Goal: Download file/media

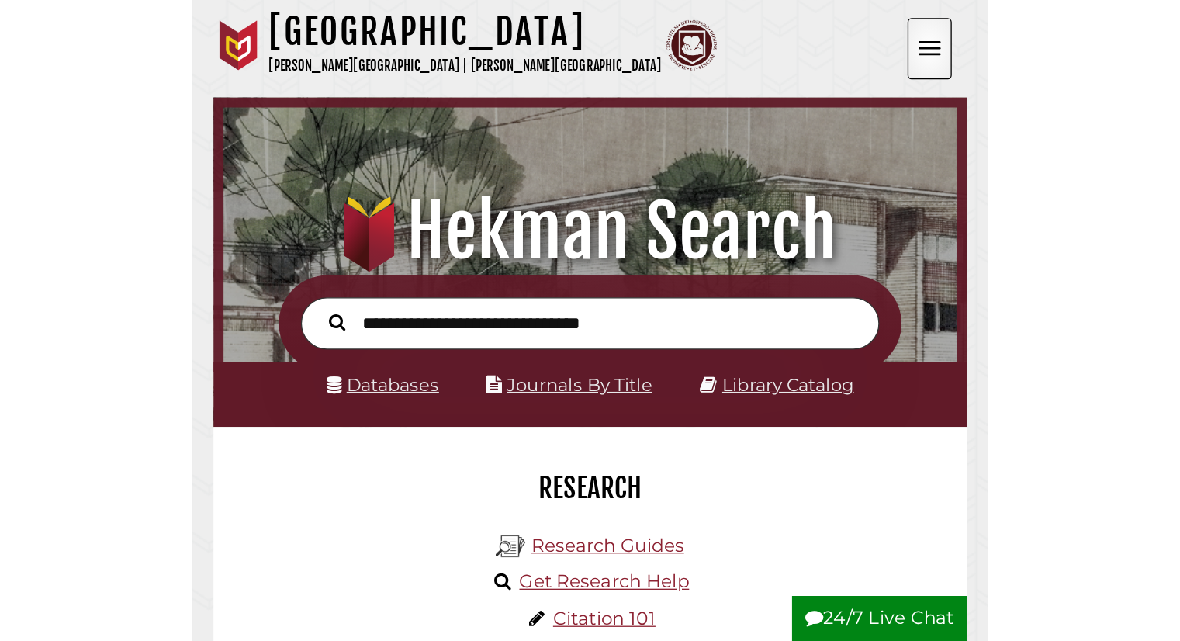
scroll to position [150, 279]
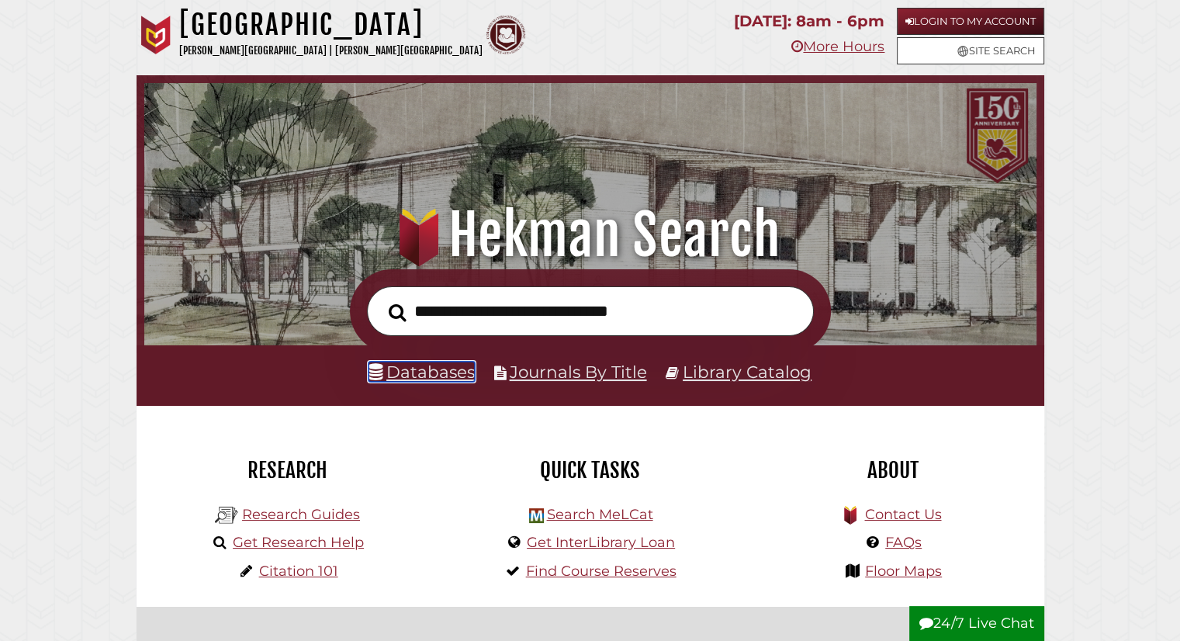
click at [437, 368] on link "Databases" at bounding box center [421, 371] width 106 height 20
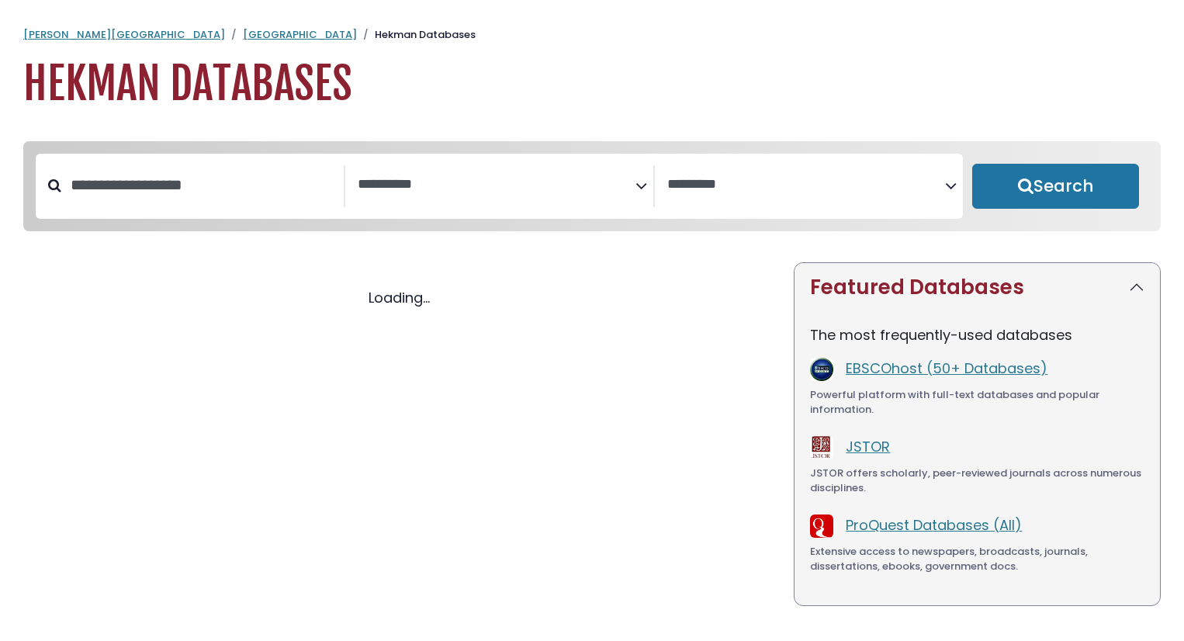
select select "Database Subject Filter"
select select "Database Vendors Filter"
select select "Database Subject Filter"
select select "Database Vendors Filter"
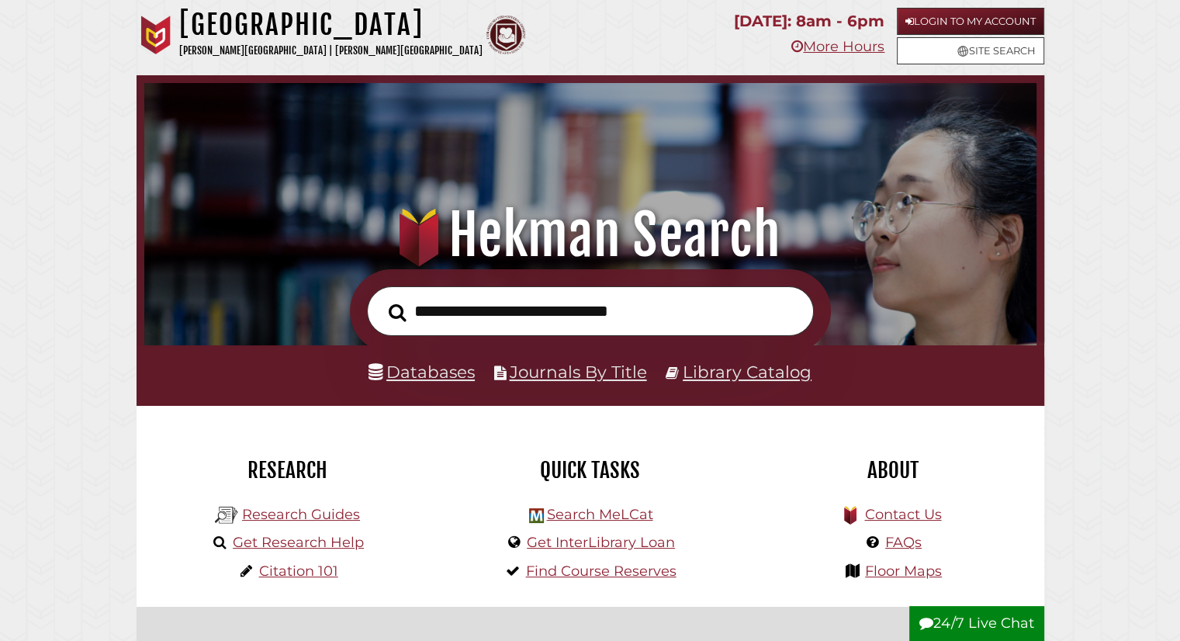
scroll to position [295, 884]
click at [1010, 19] on link "Login to My Account" at bounding box center [970, 21] width 147 height 27
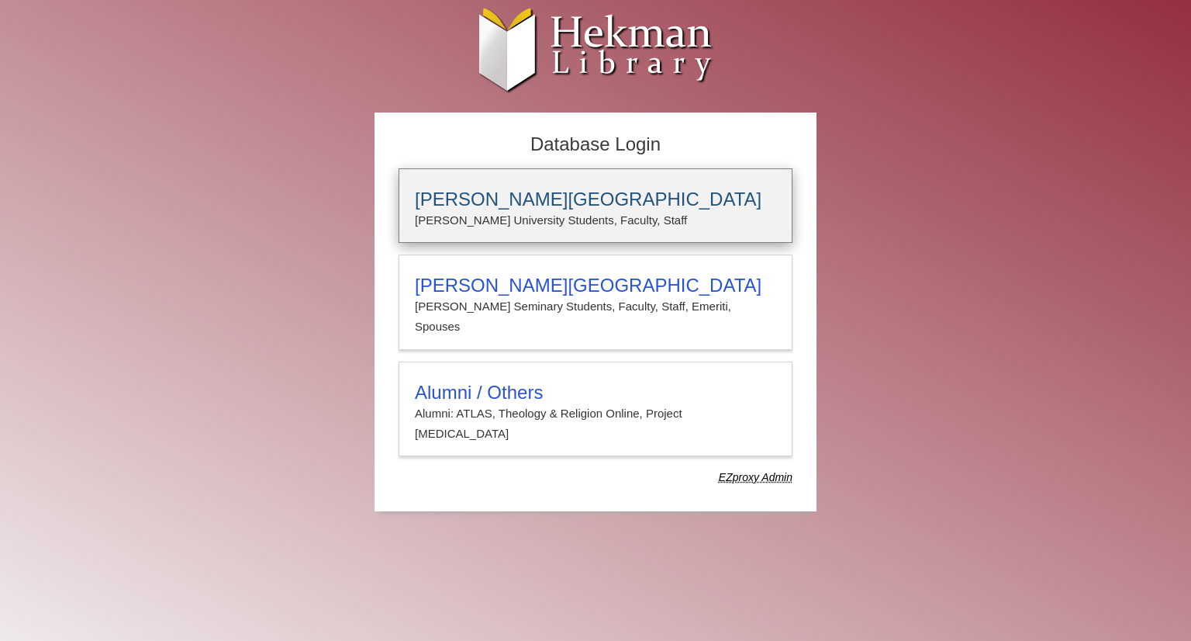
type input "****"
click at [513, 198] on h3 "Calvin University" at bounding box center [595, 199] width 361 height 22
